Goal: Check status: Check status

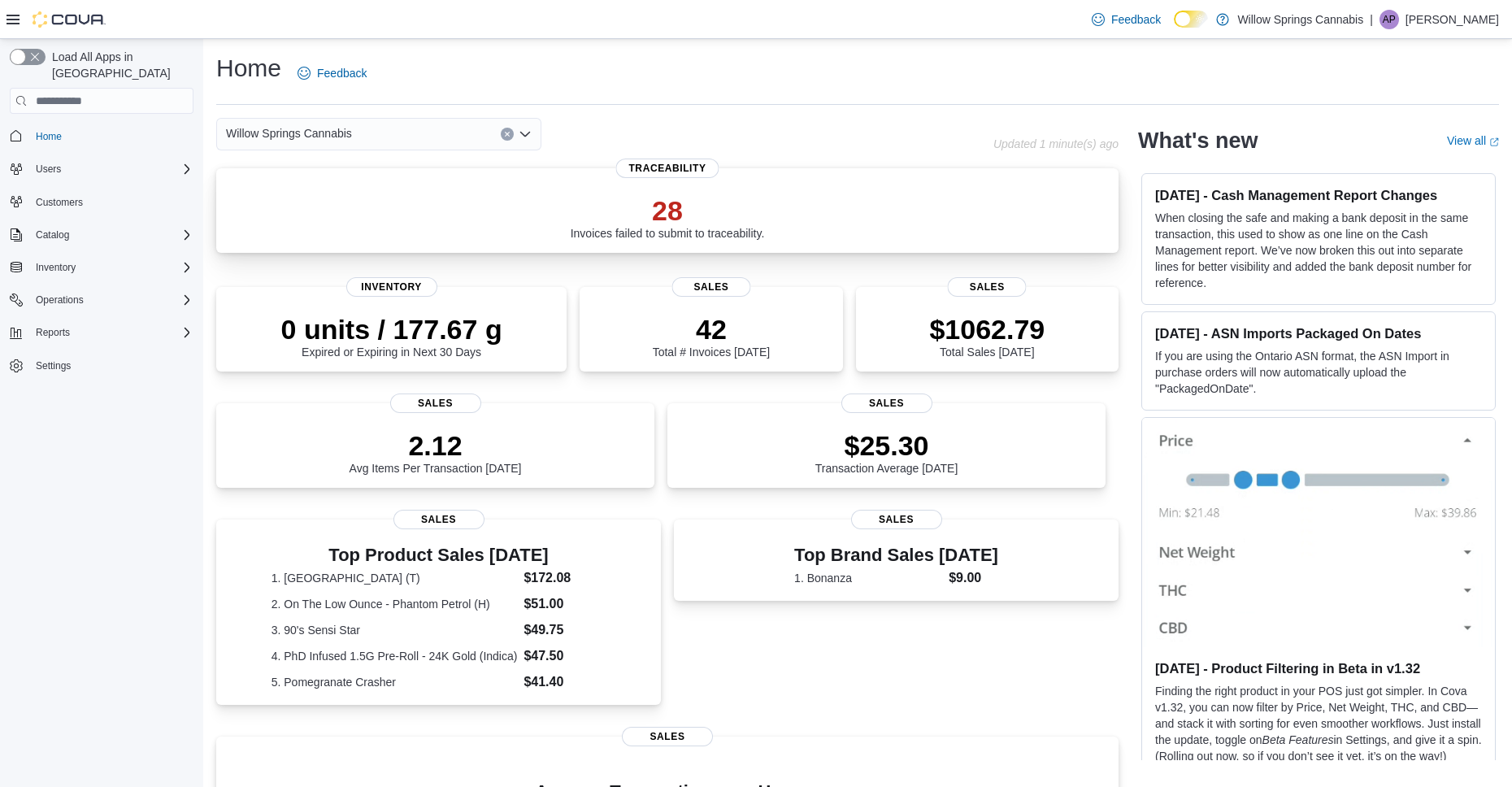
click at [574, 227] on div "28 Invoices failed to submit to traceability." at bounding box center [668, 217] width 195 height 46
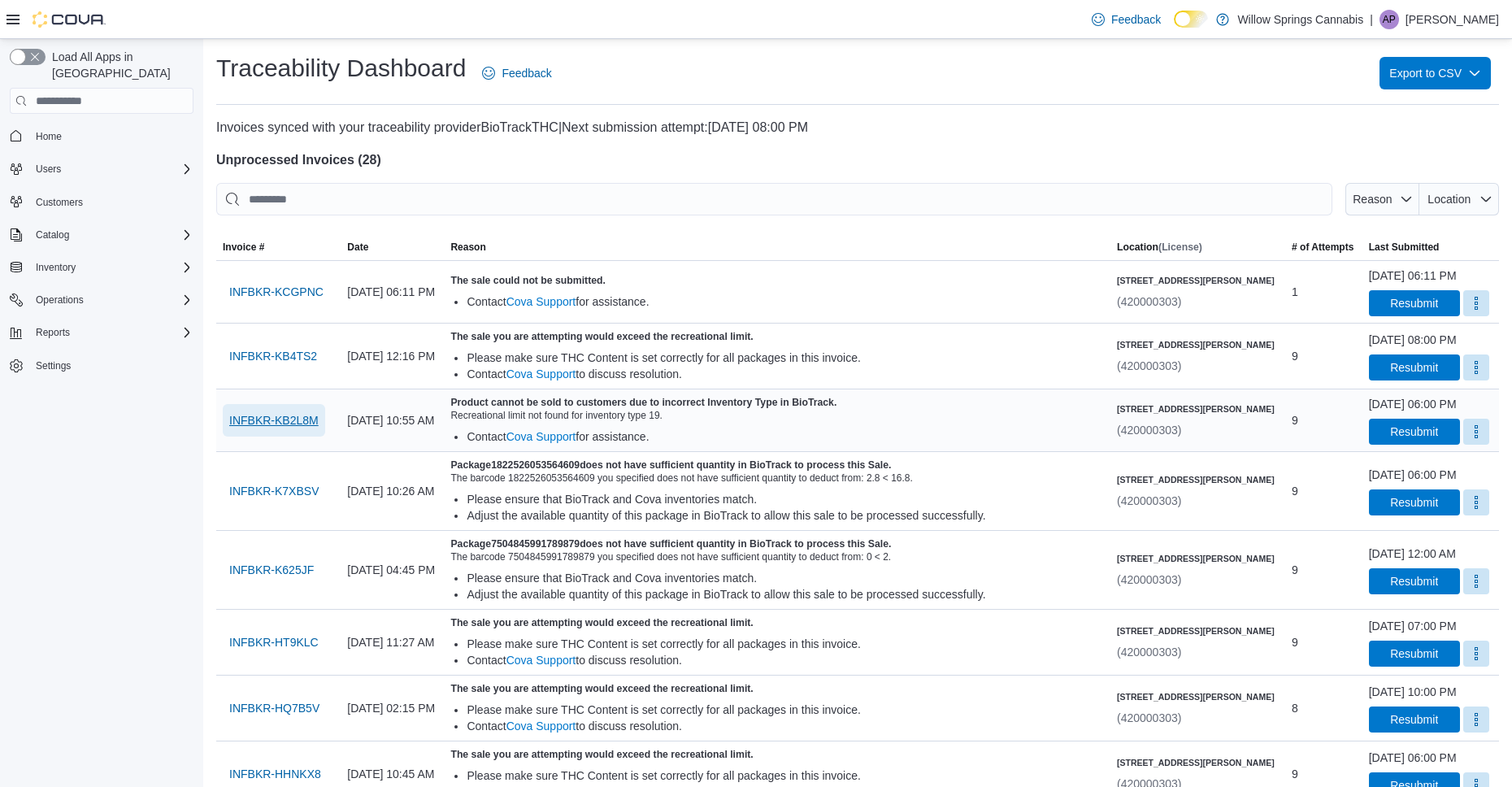
click at [268, 429] on span "INFBKR-KB2L8M" at bounding box center [274, 419] width 90 height 16
click at [755, 305] on td "Reason The sale could not be submitted. Contact Cova Support for assistance." at bounding box center [777, 292] width 666 height 63
click at [67, 257] on span "Inventory" at bounding box center [55, 267] width 40 height 20
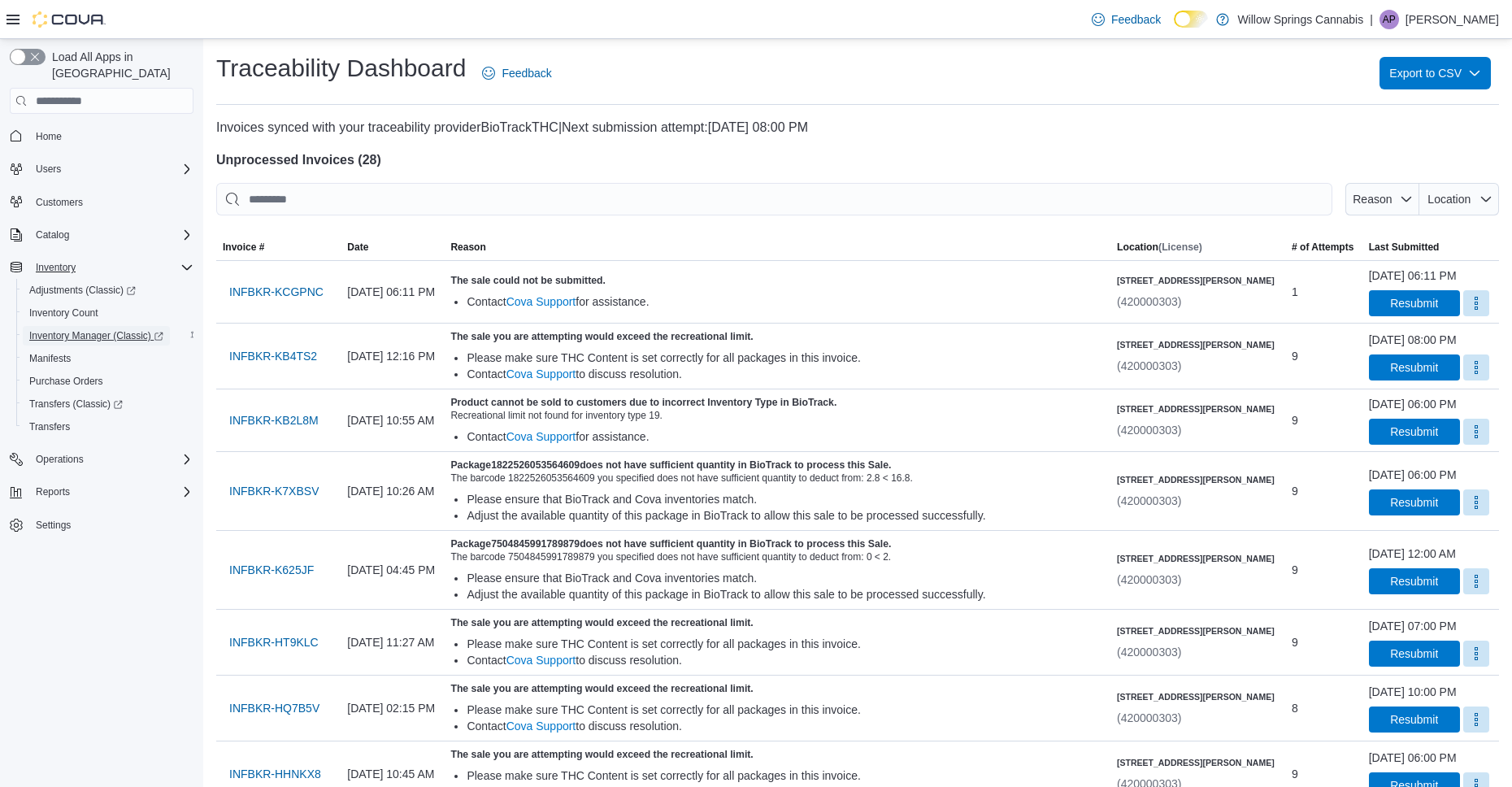
click at [64, 326] on span "Inventory Manager (Classic)" at bounding box center [95, 335] width 134 height 20
click at [80, 329] on span "Inventory Manager (Classic)" at bounding box center [95, 336] width 134 height 13
